Goal: Task Accomplishment & Management: Use online tool/utility

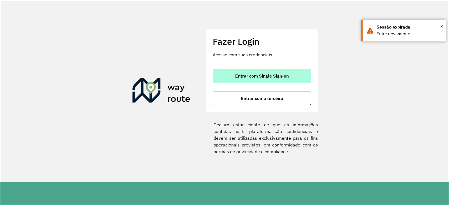
click at [246, 75] on span "Entrar com Single Sign-on" at bounding box center [262, 76] width 54 height 4
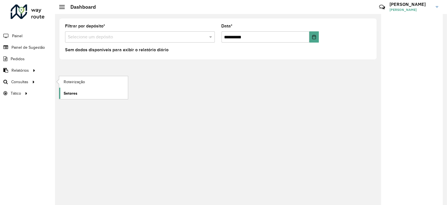
click at [74, 95] on span "Setores" at bounding box center [71, 94] width 14 height 6
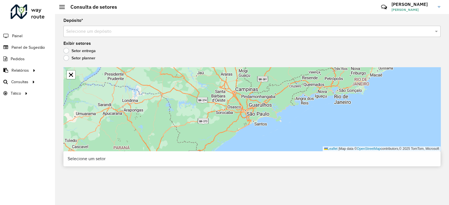
drag, startPoint x: 97, startPoint y: 22, endPoint x: 94, endPoint y: 27, distance: 5.8
click at [95, 24] on div "Depósito * Selecione um depósito" at bounding box center [251, 28] width 377 height 19
click at [94, 31] on input "text" at bounding box center [246, 31] width 360 height 7
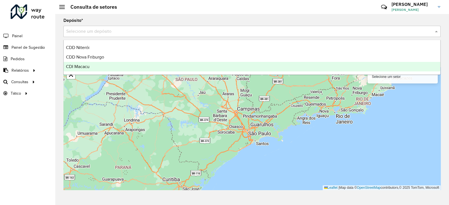
click at [91, 64] on div "CDI Macacu" at bounding box center [252, 67] width 377 height 10
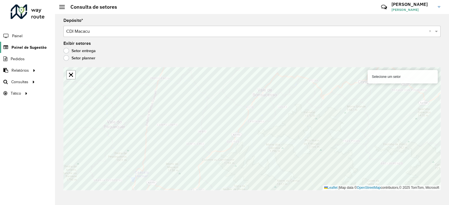
click at [20, 47] on span "Painel de Sugestão" at bounding box center [29, 48] width 35 height 6
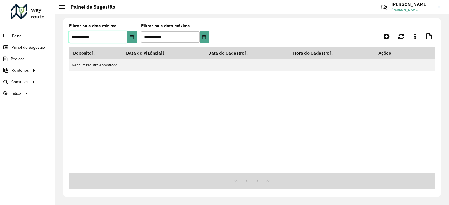
click at [95, 37] on input "**********" at bounding box center [98, 36] width 58 height 11
click at [131, 34] on button "Choose Date" at bounding box center [131, 36] width 9 height 11
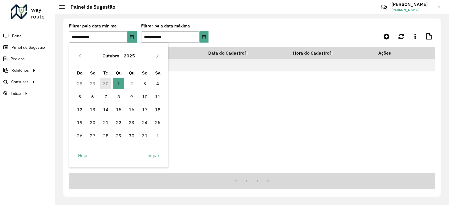
click at [104, 84] on td "30" at bounding box center [105, 83] width 13 height 13
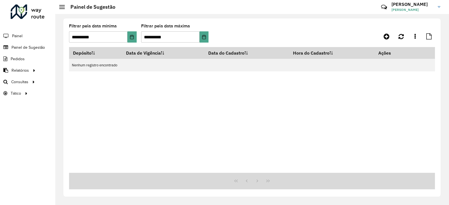
click at [21, 13] on div at bounding box center [28, 11] width 34 height 15
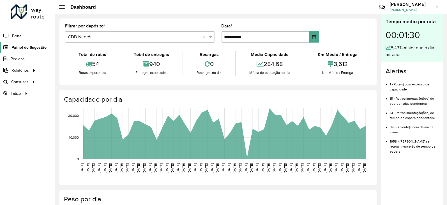
click at [27, 46] on span "Painel de Sugestão" at bounding box center [29, 48] width 35 height 6
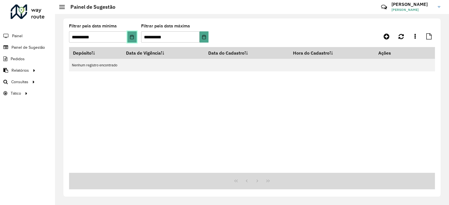
click at [133, 37] on icon "Choose Date" at bounding box center [132, 37] width 4 height 4
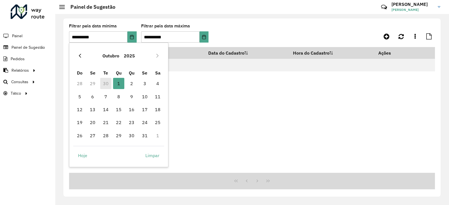
click at [80, 54] on icon "Previous Month" at bounding box center [80, 56] width 4 height 4
click at [104, 133] on span "30" at bounding box center [105, 135] width 11 height 11
type input "**********"
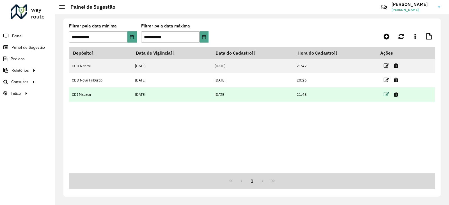
click at [387, 96] on icon at bounding box center [387, 95] width 6 height 6
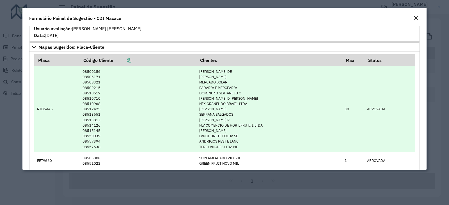
scroll to position [280, 0]
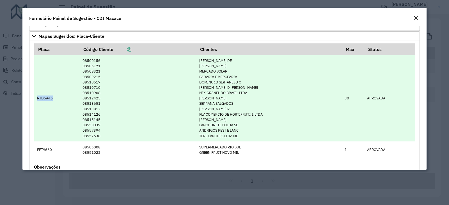
drag, startPoint x: 52, startPoint y: 99, endPoint x: 37, endPoint y: 100, distance: 14.9
click at [37, 100] on td "RTD5A46" at bounding box center [56, 98] width 45 height 86
copy td "RTD5A46"
